Goal: Information Seeking & Learning: Check status

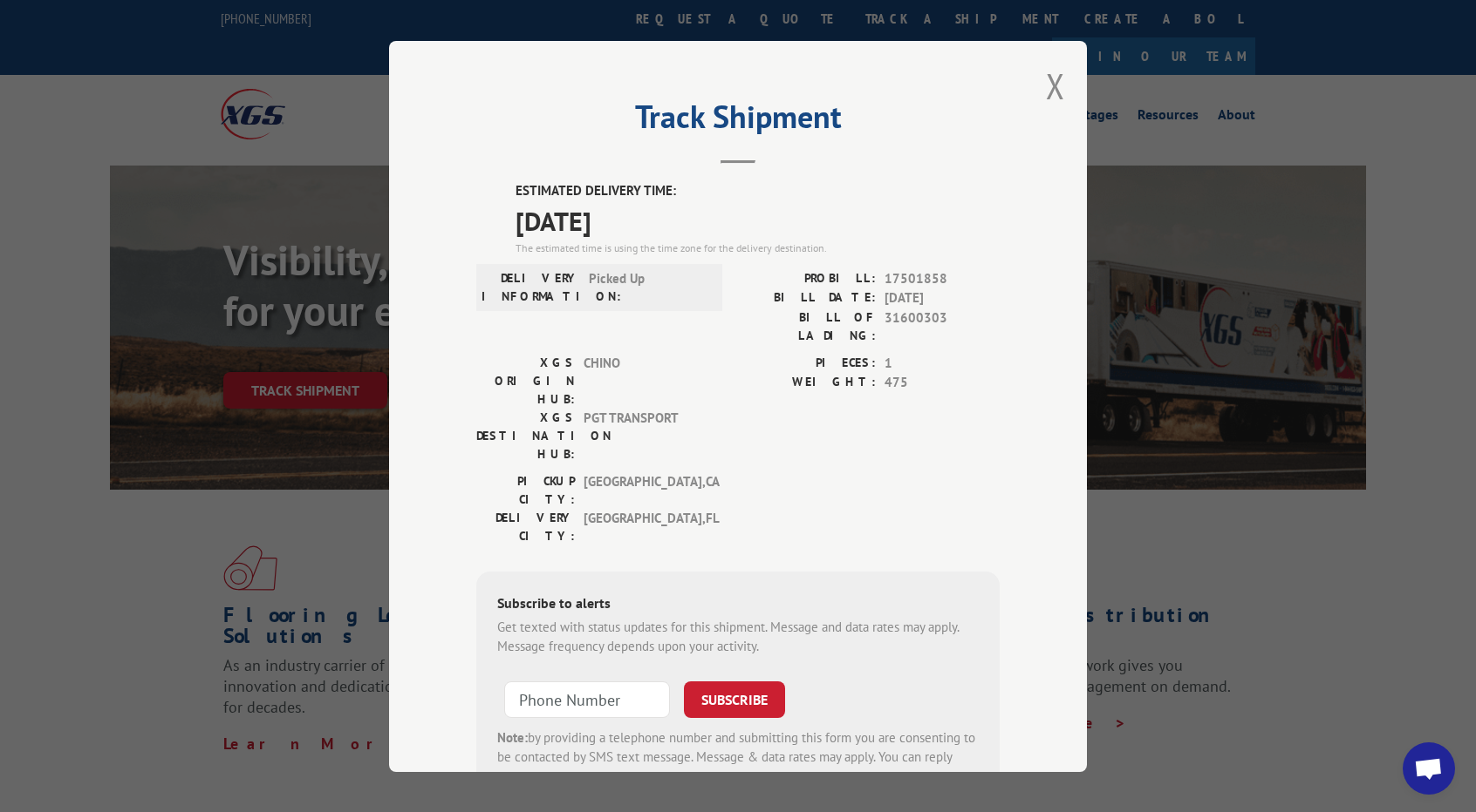
scroll to position [446, 0]
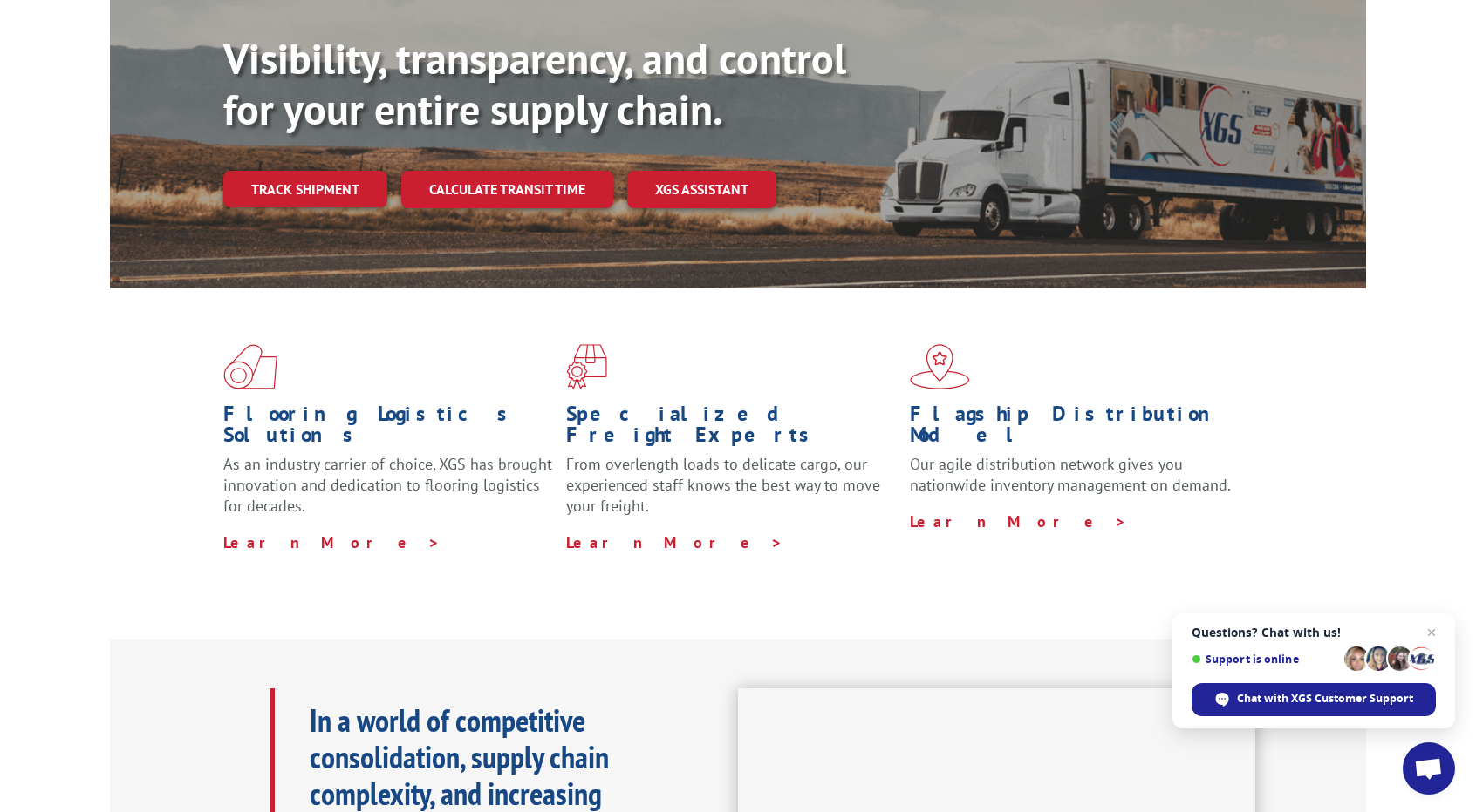
scroll to position [200, 0]
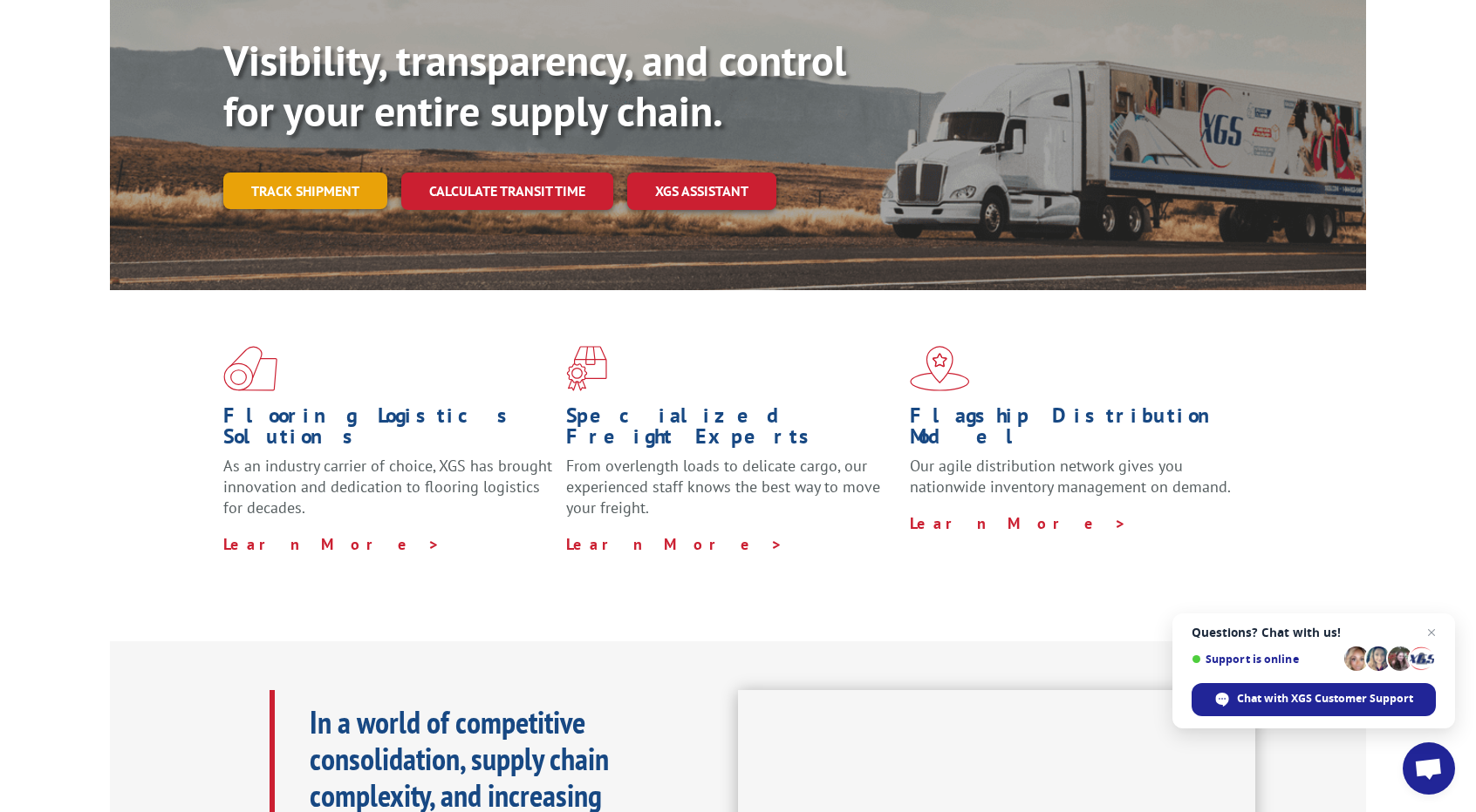
click at [329, 172] on link "Track shipment" at bounding box center [305, 190] width 164 height 36
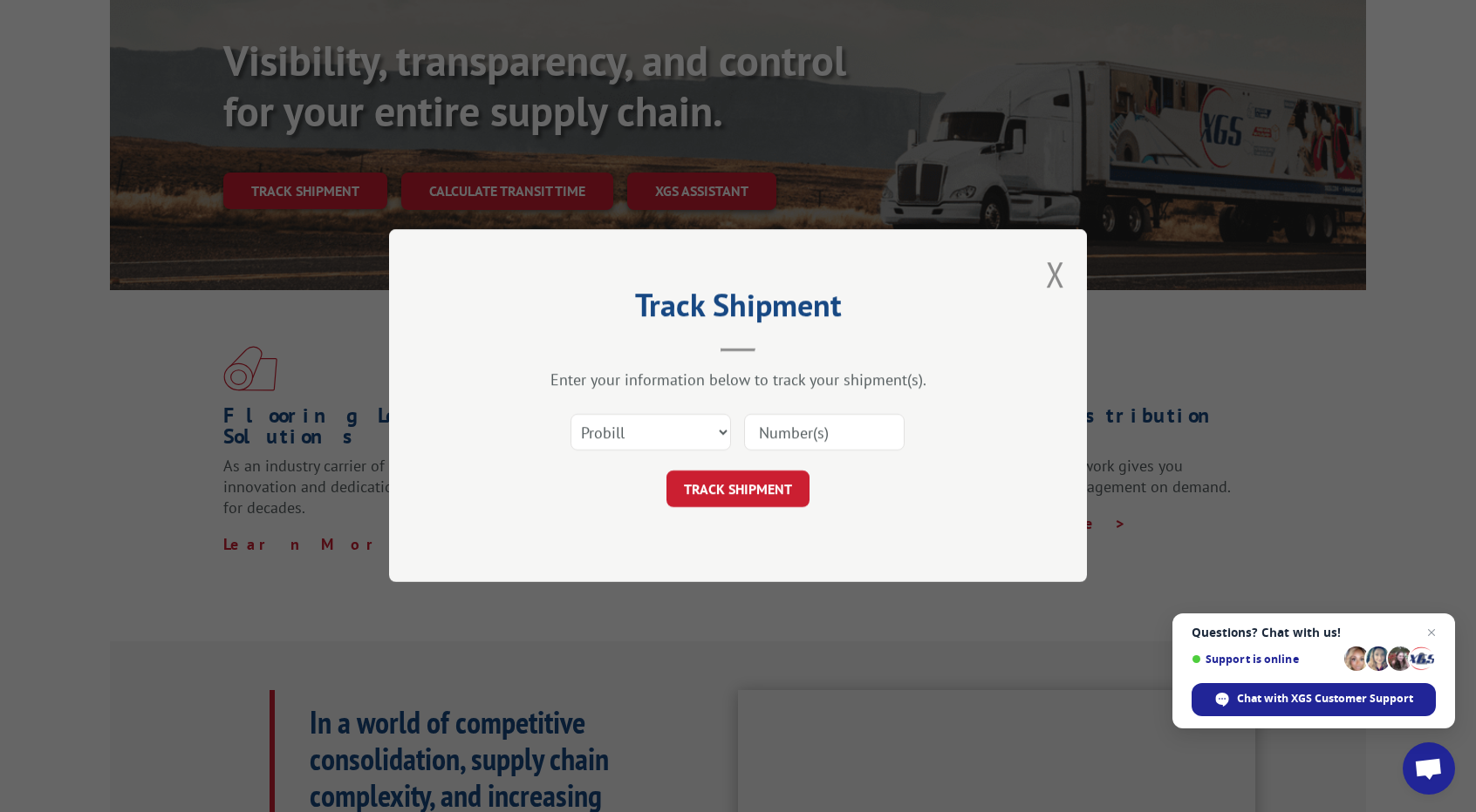
click at [766, 436] on input at bounding box center [824, 433] width 161 height 36
paste input "17501858"
type input "17501858"
click at [740, 488] on button "TRACK SHIPMENT" at bounding box center [738, 489] width 143 height 36
